Goal: Information Seeking & Learning: Understand process/instructions

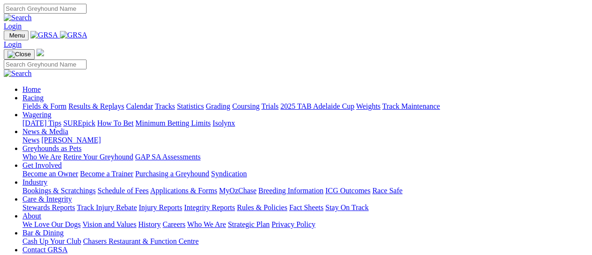
click at [44, 94] on link "Racing" at bounding box center [32, 98] width 21 height 8
click at [230, 102] on link "Grading" at bounding box center [218, 106] width 24 height 8
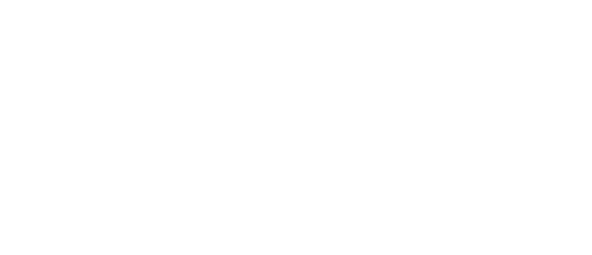
scroll to position [1484, 0]
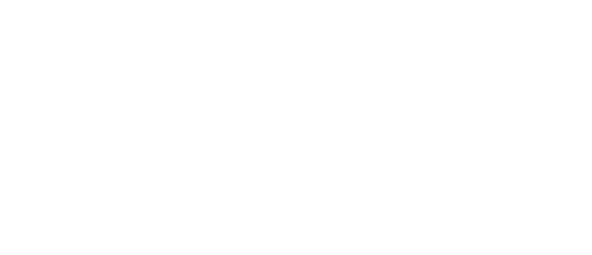
scroll to position [1580, 0]
